Goal: Information Seeking & Learning: Learn about a topic

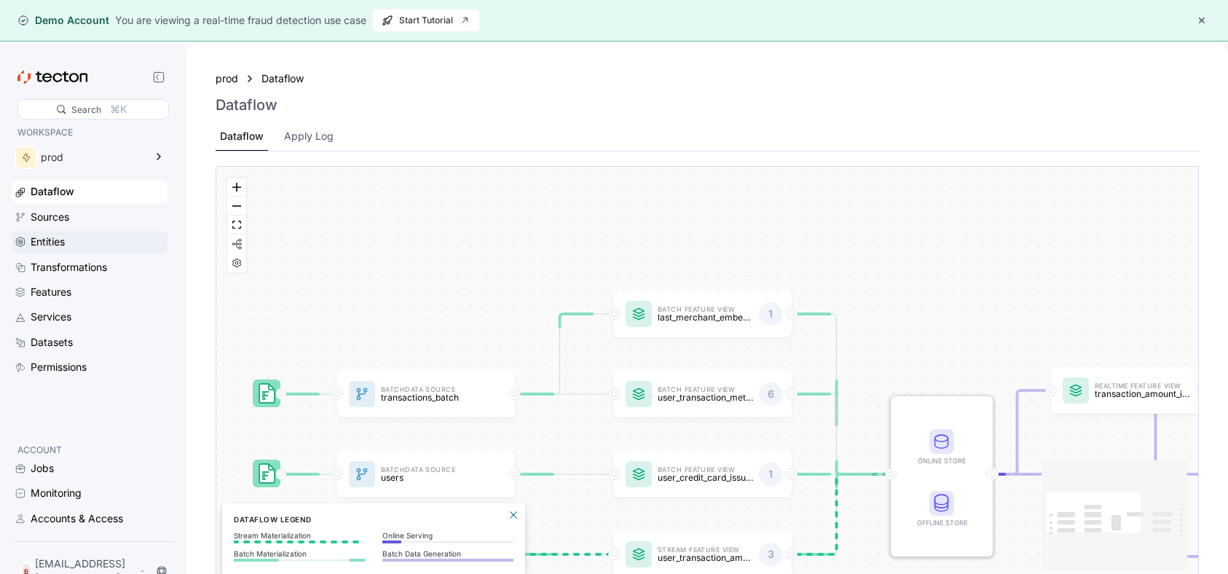
click at [52, 240] on div "Entities" at bounding box center [48, 242] width 34 height 16
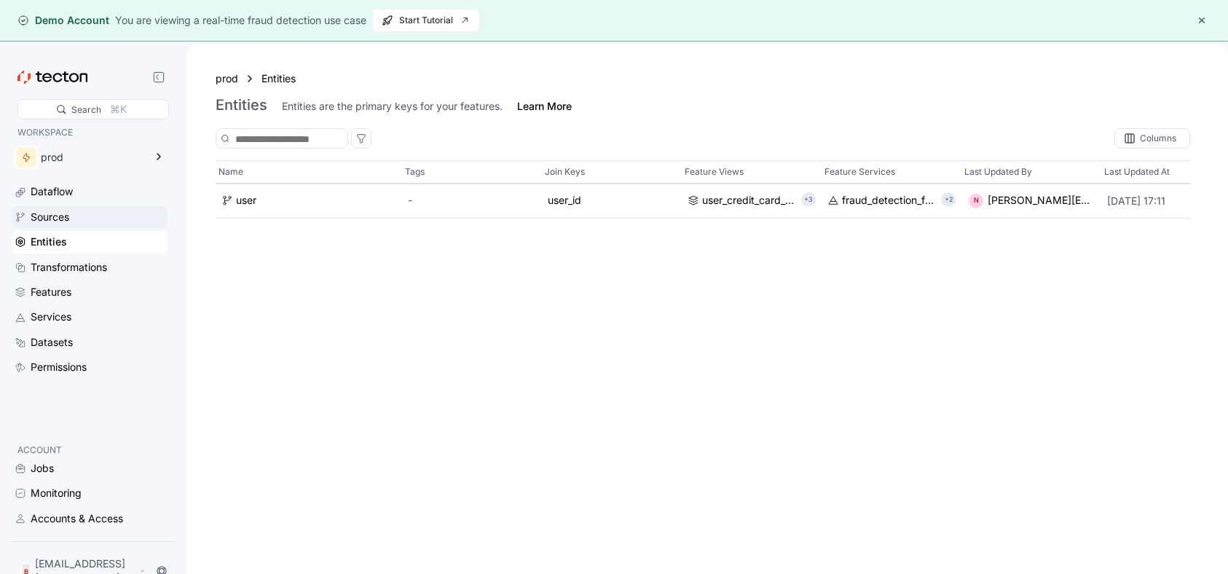
click at [63, 218] on div "Sources" at bounding box center [50, 217] width 39 height 16
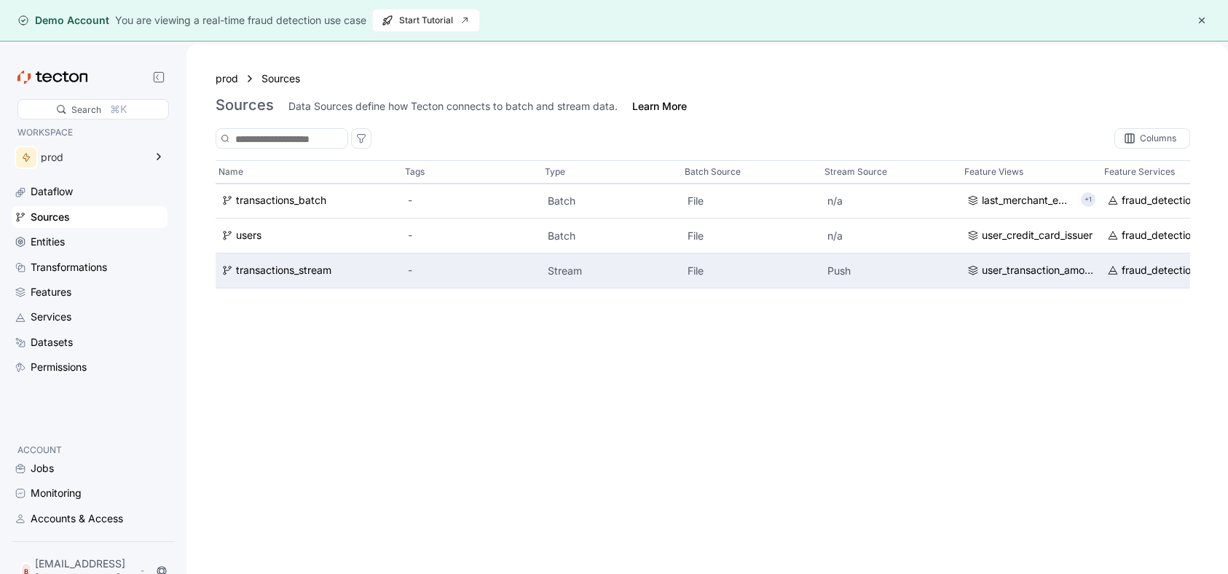
click at [337, 279] on div "transactions_stream" at bounding box center [309, 270] width 186 height 35
click at [312, 272] on div "transactions_stream" at bounding box center [283, 271] width 95 height 16
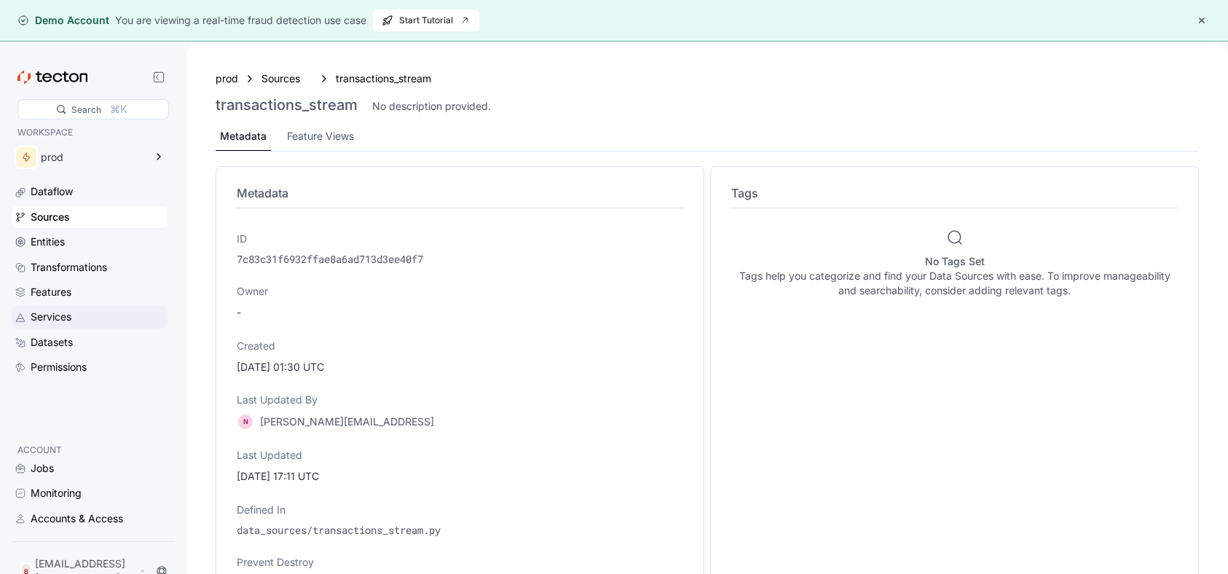
click at [74, 310] on div "Services" at bounding box center [98, 317] width 134 height 16
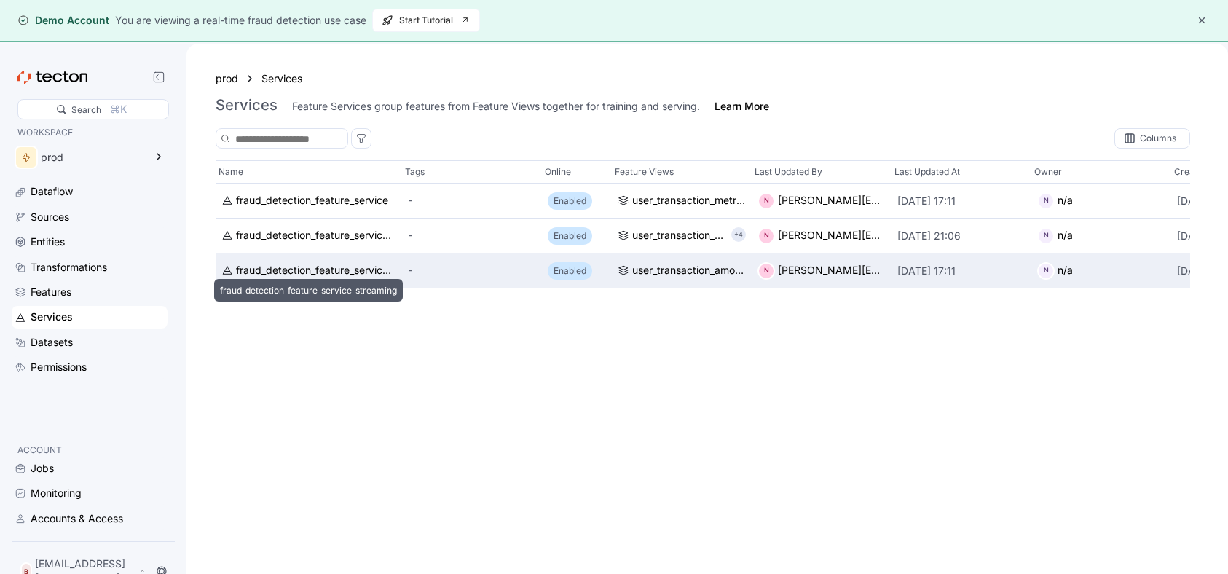
click at [370, 275] on div "fraud_detection_feature_service_streaming" at bounding box center [316, 271] width 160 height 16
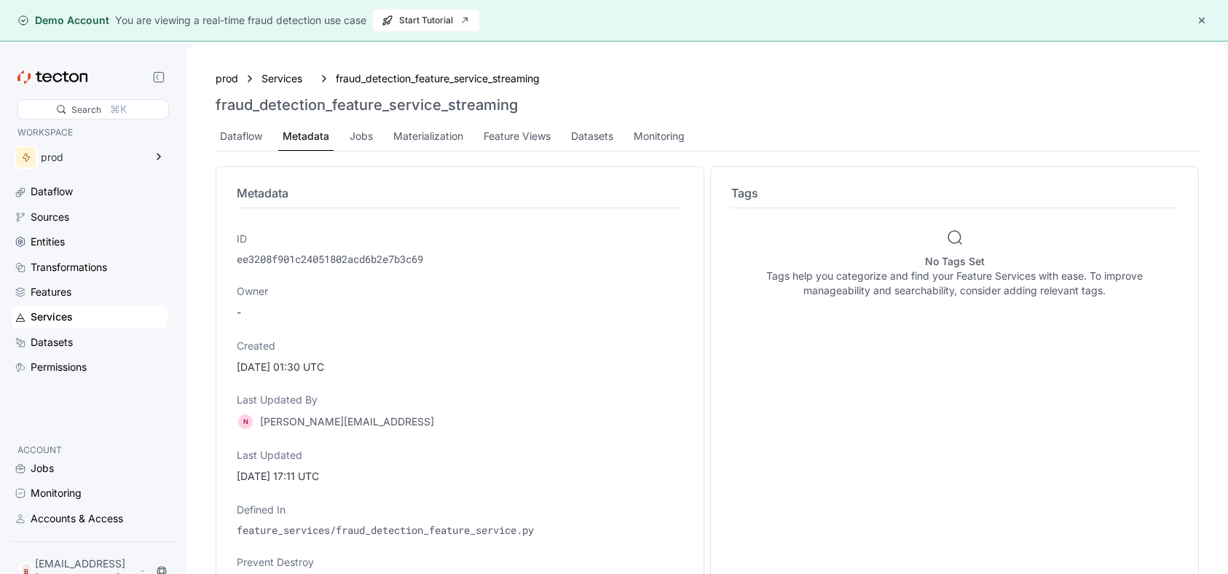
click at [433, 115] on div "prod Services fraud_detection_feature_service_streaming fraud_detection_feature…" at bounding box center [707, 111] width 983 height 82
click at [433, 110] on h3 "fraud_detection_feature_service_streaming" at bounding box center [367, 104] width 302 height 17
copy h3 "fraud_detection_feature_service_streaming"
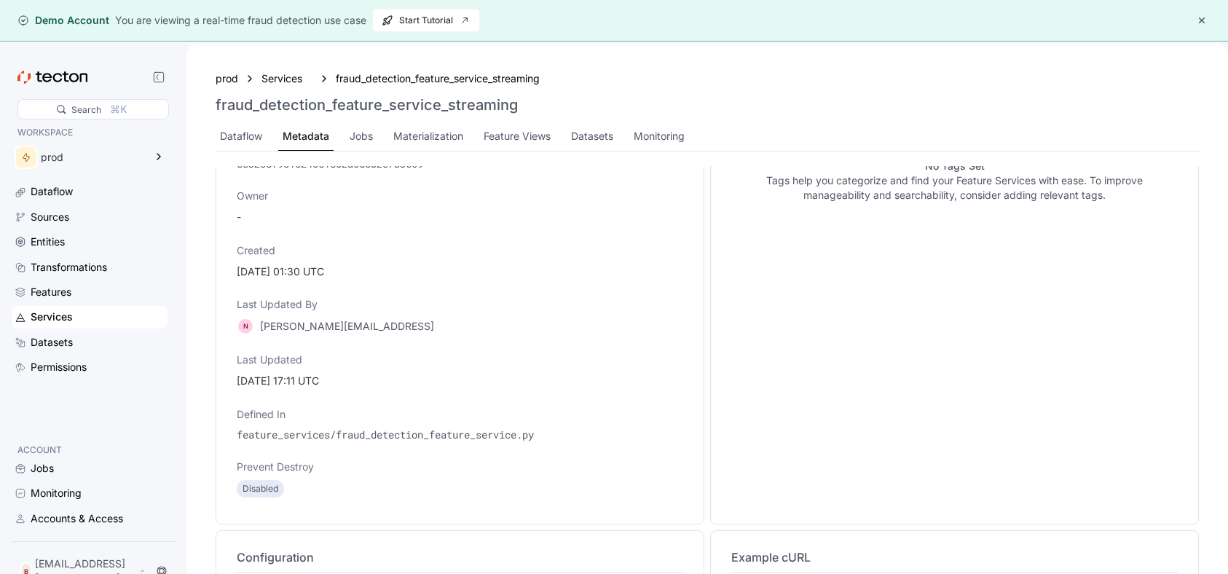
scroll to position [20, 0]
